Goal: Information Seeking & Learning: Learn about a topic

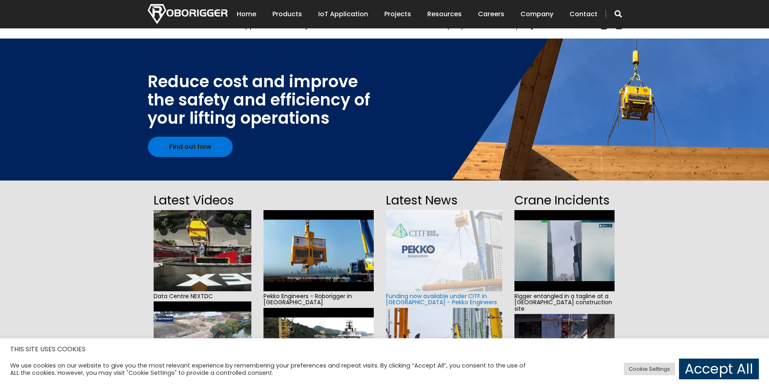
scroll to position [81, 0]
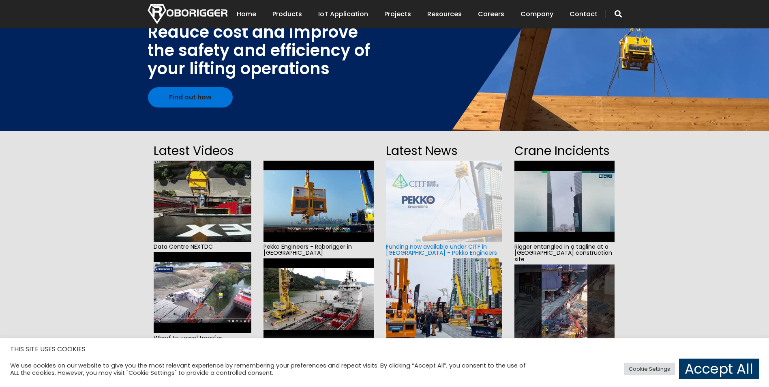
click at [422, 187] on img at bounding box center [444, 201] width 116 height 81
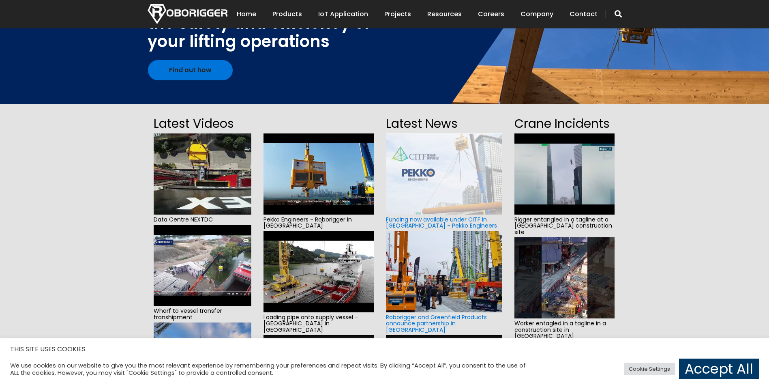
scroll to position [122, 0]
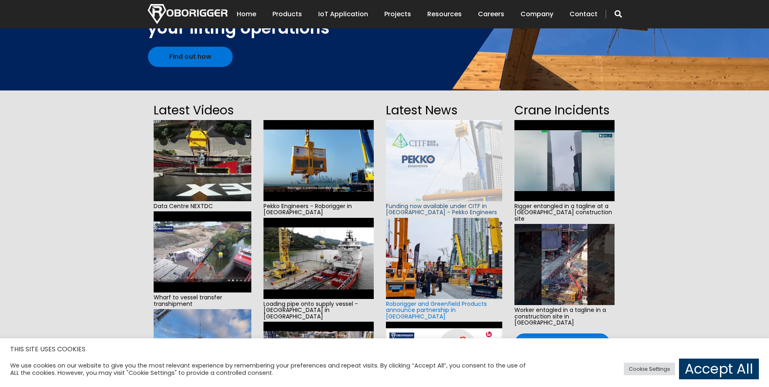
click at [417, 212] on link "Funding now available under CITF in Hong Kong - Pekko Engineers" at bounding box center [441, 209] width 111 height 14
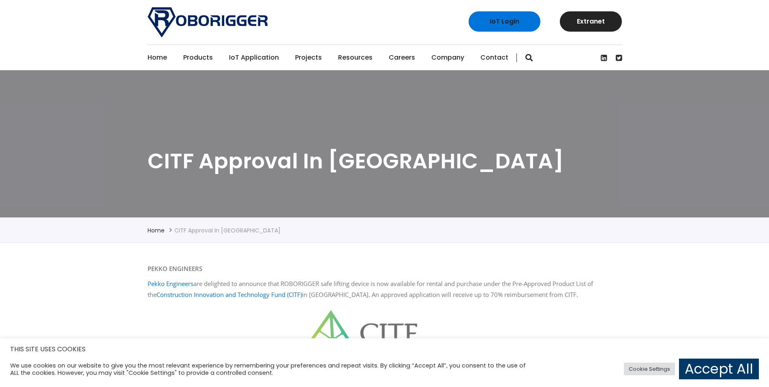
click at [563, 139] on section "CITF Approval in Hong Kong" at bounding box center [384, 143] width 769 height 147
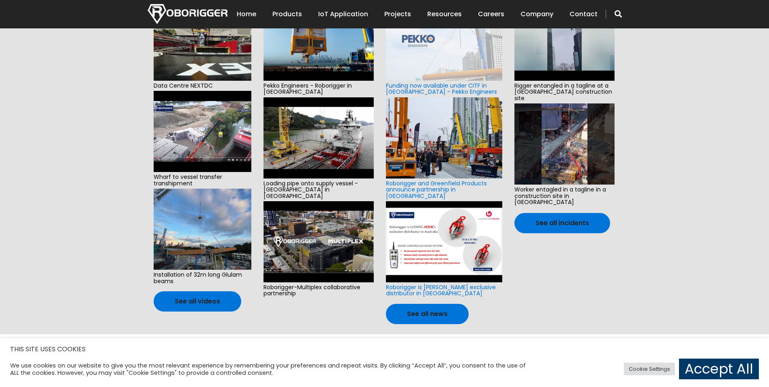
scroll to position [324, 0]
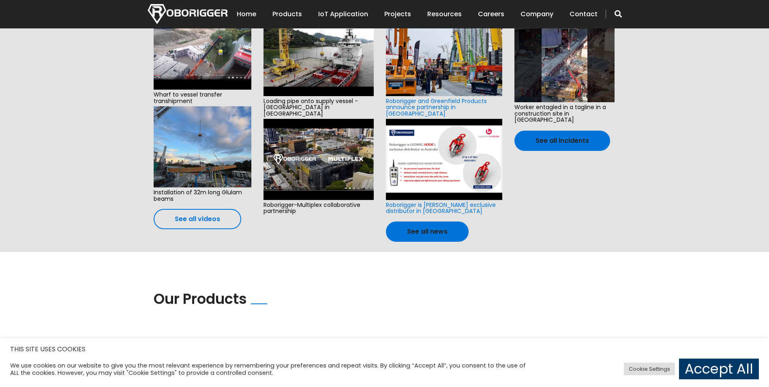
click at [183, 217] on link "See all videos" at bounding box center [198, 219] width 88 height 20
click at [201, 219] on link "See all videos" at bounding box center [198, 219] width 88 height 20
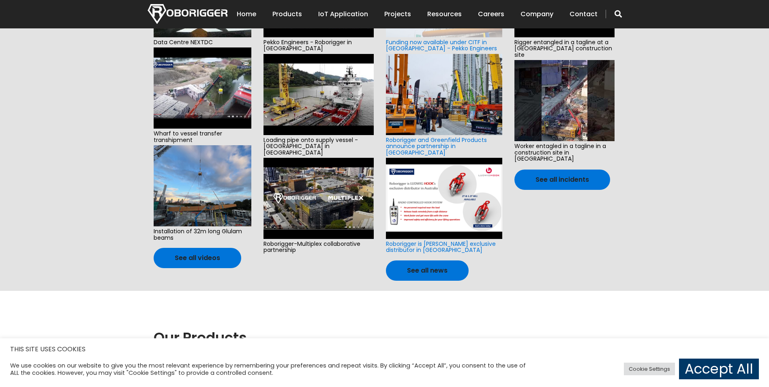
scroll to position [324, 0]
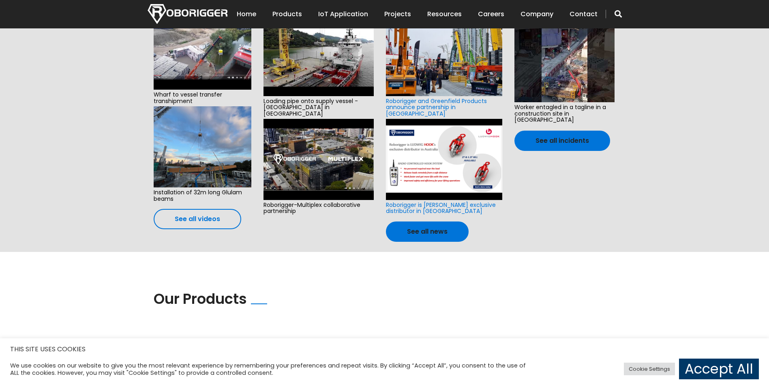
click at [206, 219] on link "See all videos" at bounding box center [198, 219] width 88 height 20
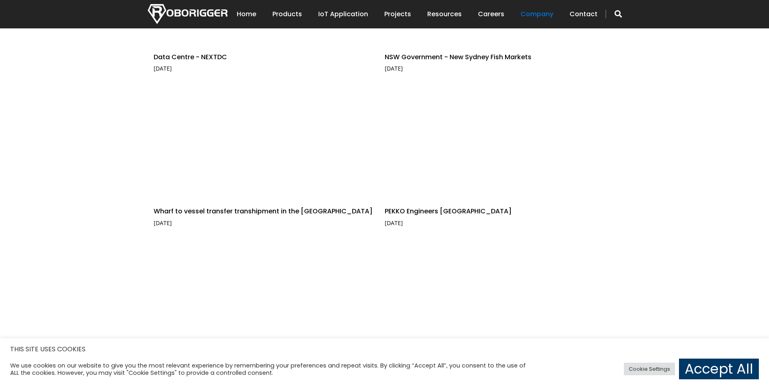
scroll to position [324, 0]
